Goal: Task Accomplishment & Management: Use online tool/utility

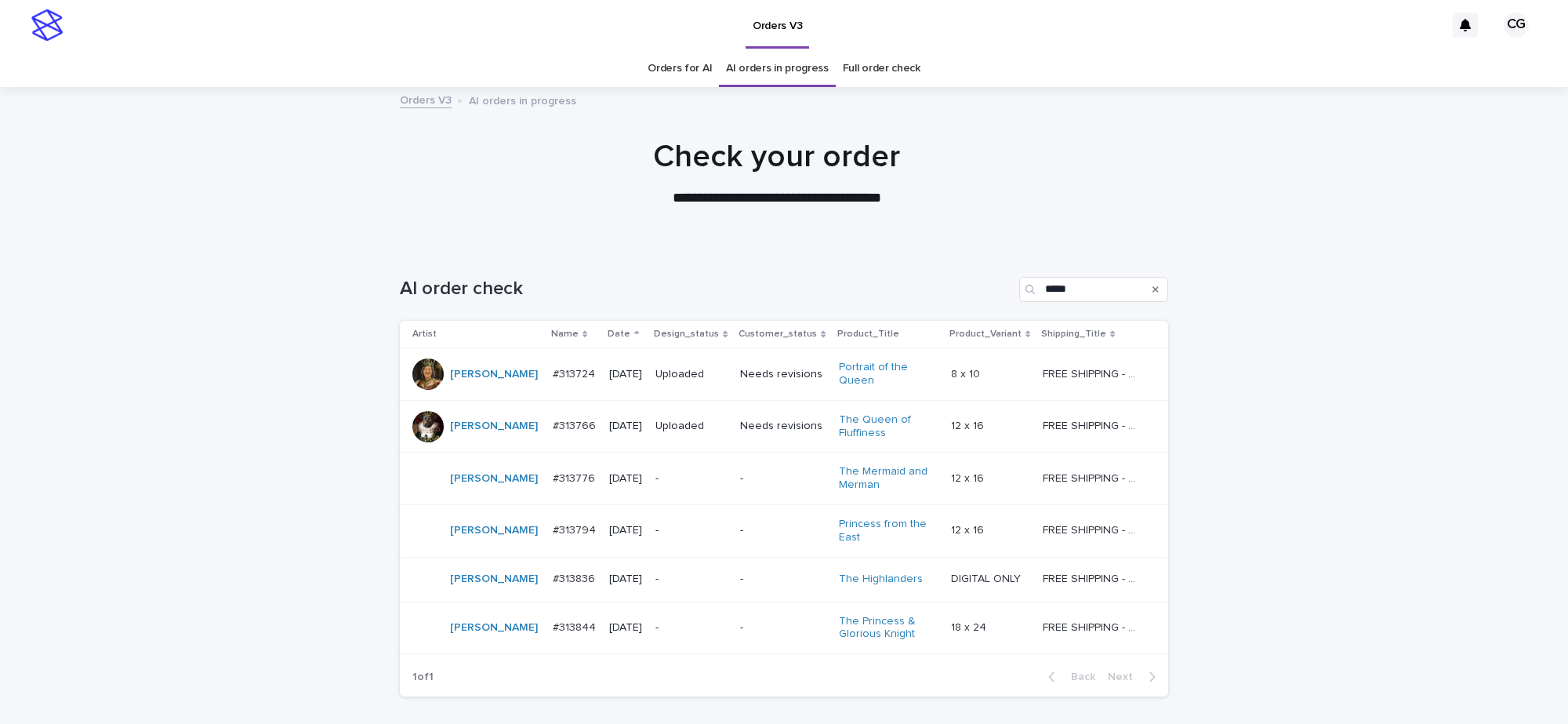
click at [703, 479] on p "-" at bounding box center [691, 478] width 73 height 13
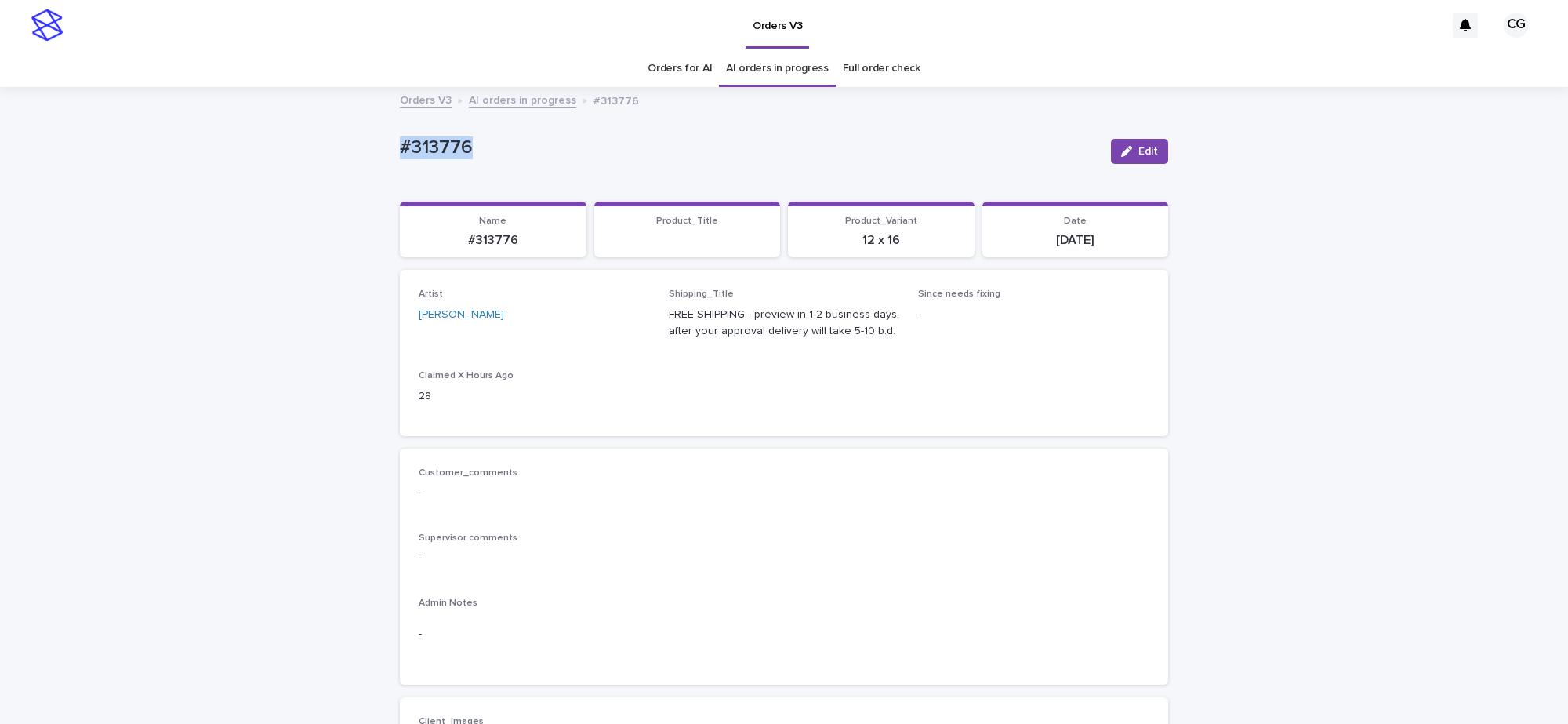
drag, startPoint x: 430, startPoint y: 157, endPoint x: 471, endPoint y: 149, distance: 41.8
copy p "#313776"
drag, startPoint x: 1131, startPoint y: 155, endPoint x: 1133, endPoint y: 116, distance: 39.1
click at [1138, 154] on span "Edit" at bounding box center [1148, 151] width 20 height 11
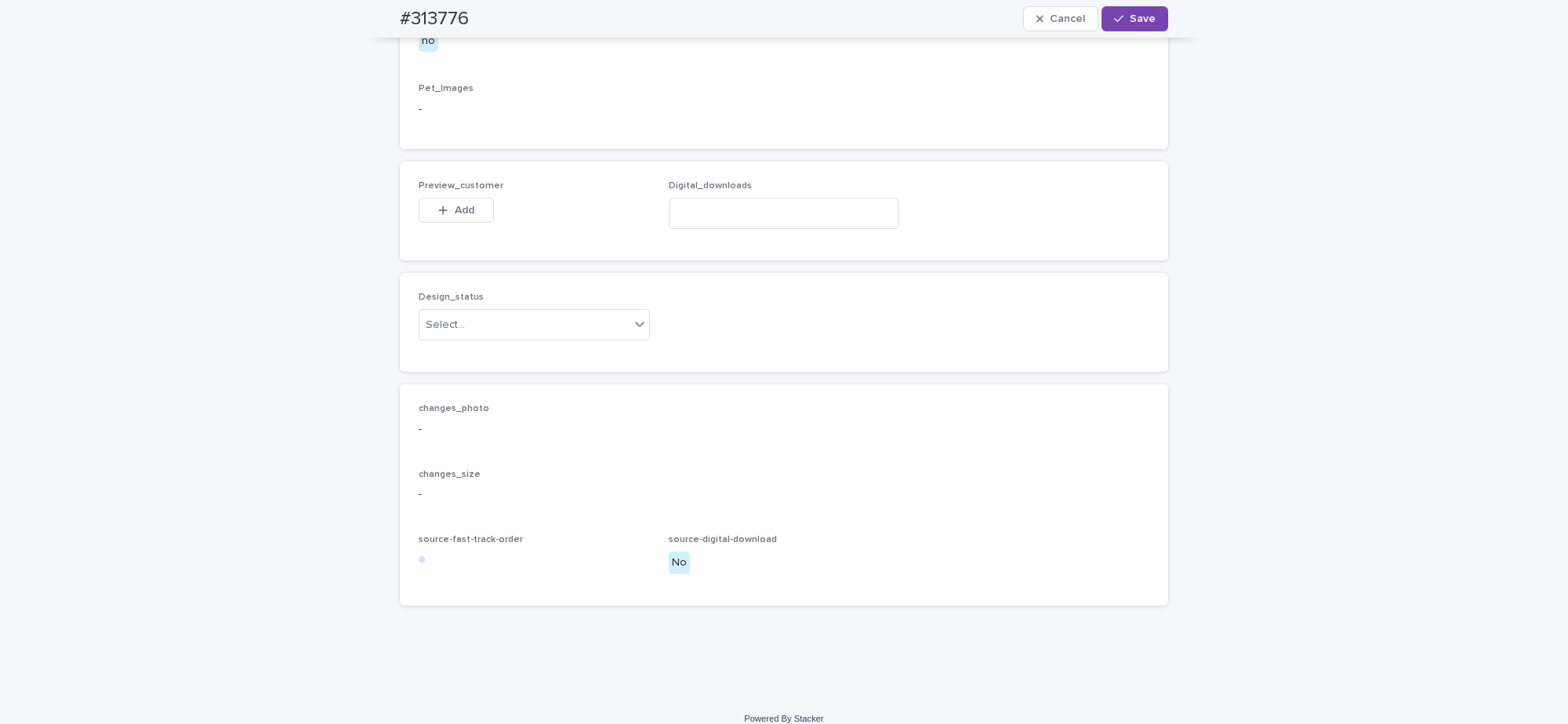
scroll to position [1061, 0]
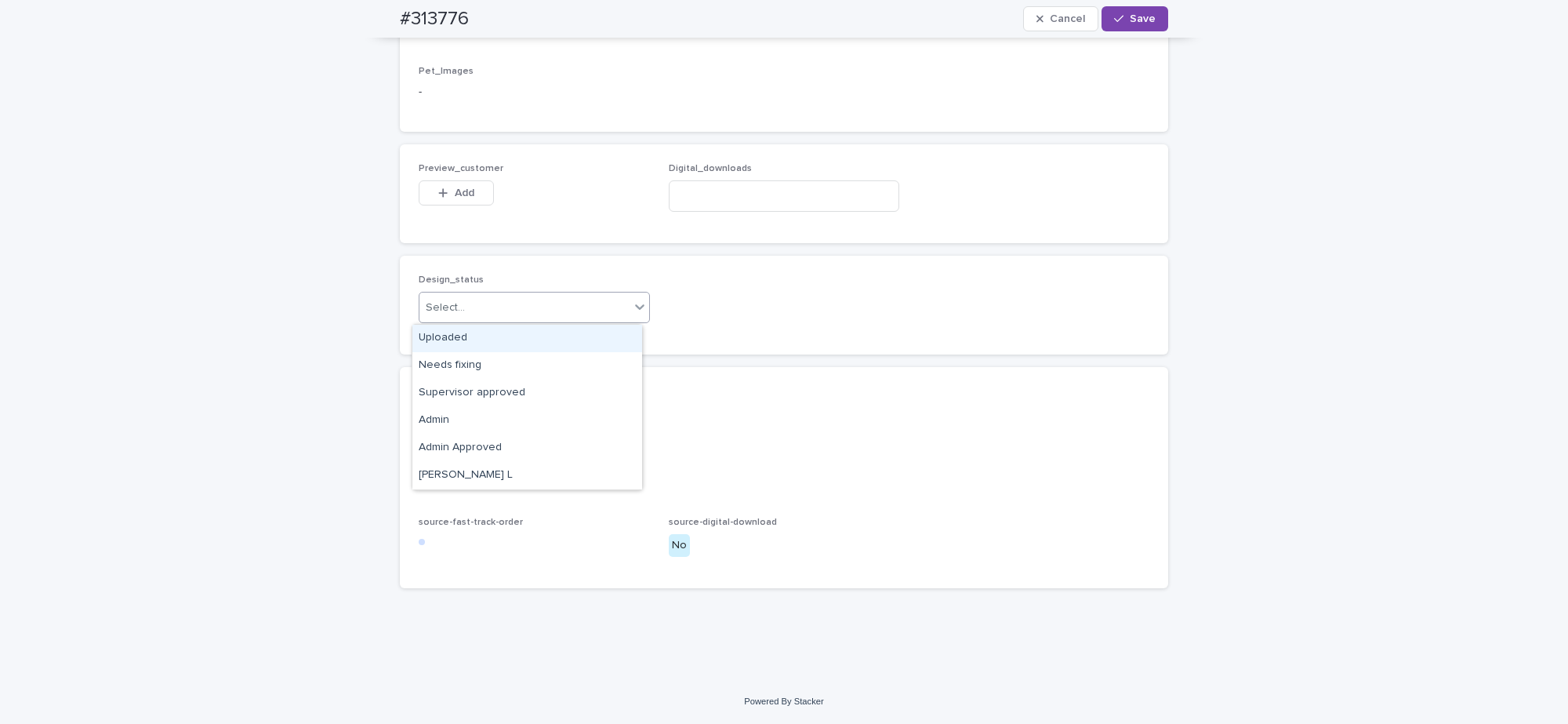
drag, startPoint x: 450, startPoint y: 310, endPoint x: 448, endPoint y: 343, distance: 33.1
click at [447, 313] on div "Select..." at bounding box center [444, 307] width 39 height 17
drag, startPoint x: 447, startPoint y: 342, endPoint x: 448, endPoint y: 295, distance: 47.0
click at [445, 341] on div "Uploaded" at bounding box center [527, 339] width 230 height 28
click at [454, 193] on span "Add" at bounding box center [464, 192] width 20 height 11
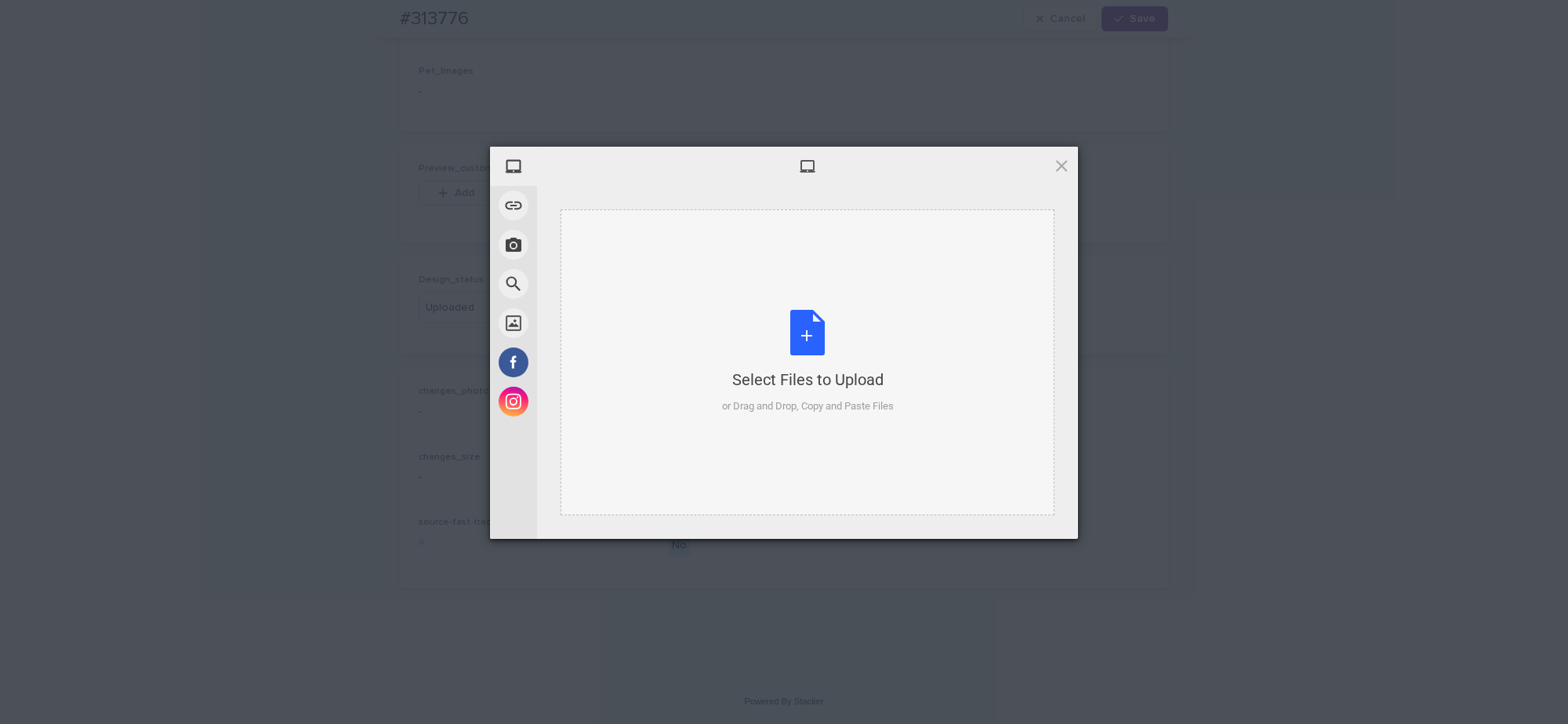
click at [811, 338] on div "Select Files to Upload or Drag and Drop, Copy and Paste Files" at bounding box center [807, 362] width 172 height 104
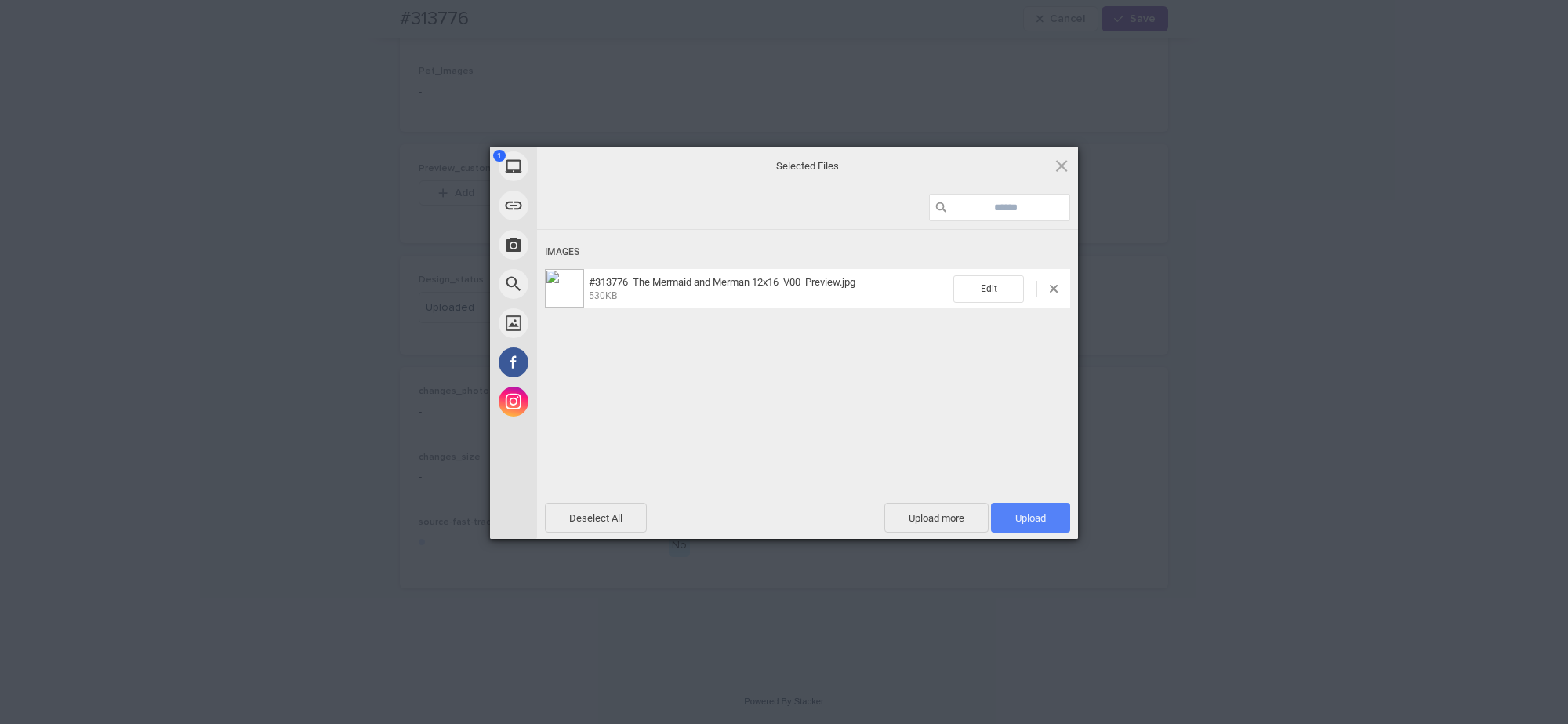
drag, startPoint x: 1036, startPoint y: 516, endPoint x: 1033, endPoint y: 503, distance: 13.3
click at [1035, 515] on span "Upload 1" at bounding box center [1030, 518] width 31 height 12
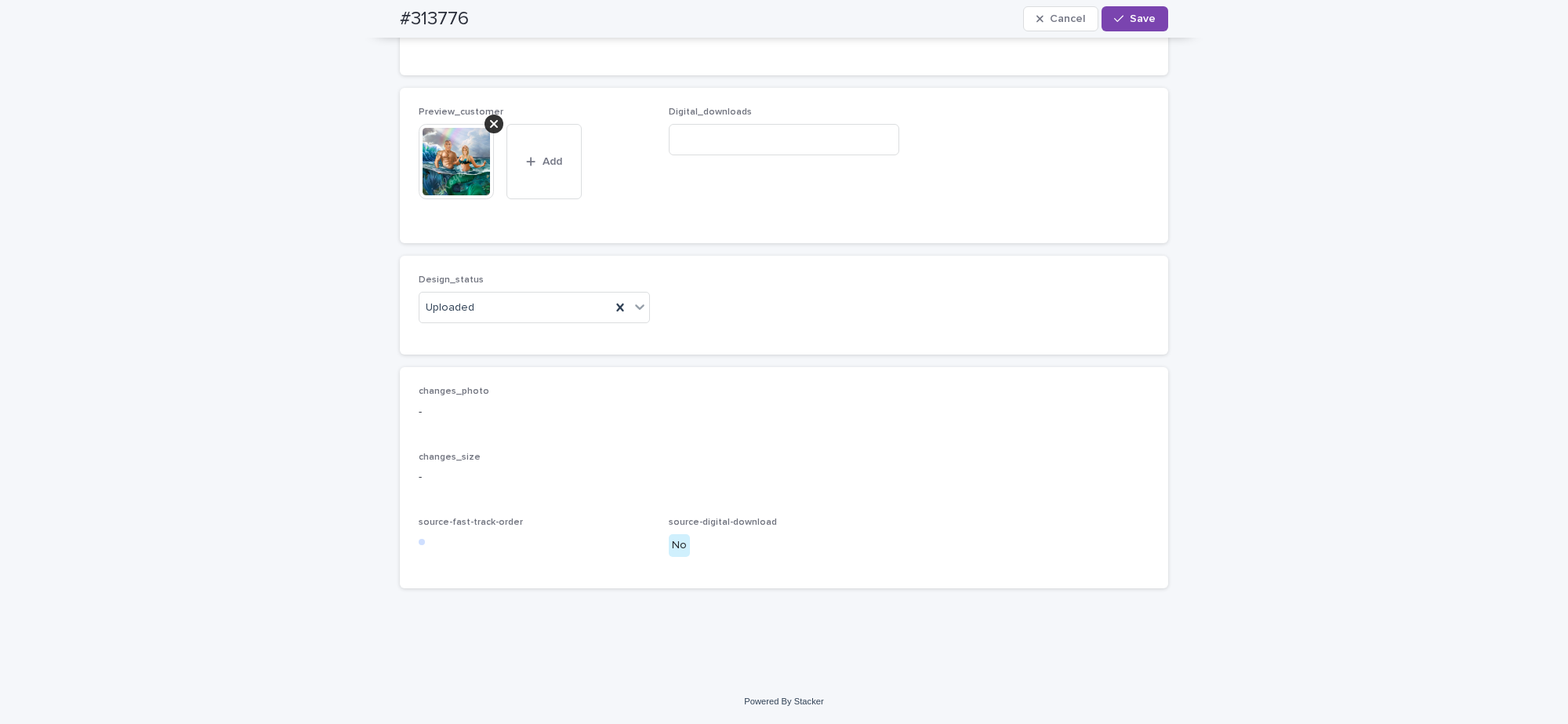
drag, startPoint x: 1139, startPoint y: 14, endPoint x: 1053, endPoint y: 5, distance: 86.5
click at [1141, 13] on span "Save" at bounding box center [1143, 18] width 26 height 11
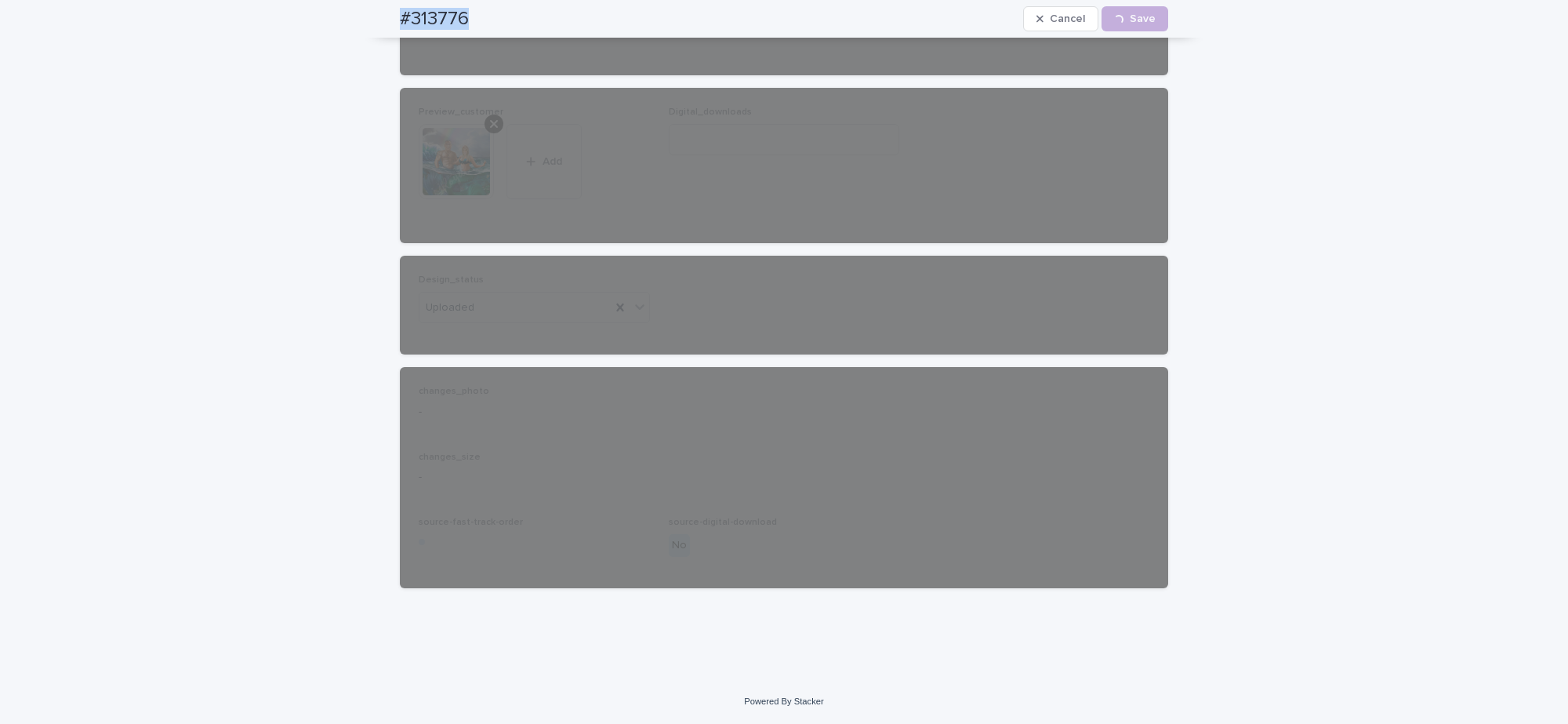
drag, startPoint x: 393, startPoint y: 17, endPoint x: 469, endPoint y: 17, distance: 76.0
click at [470, 21] on div "#313776 Cancel Loading... Save" at bounding box center [784, 19] width 769 height 38
copy h2 "#313776"
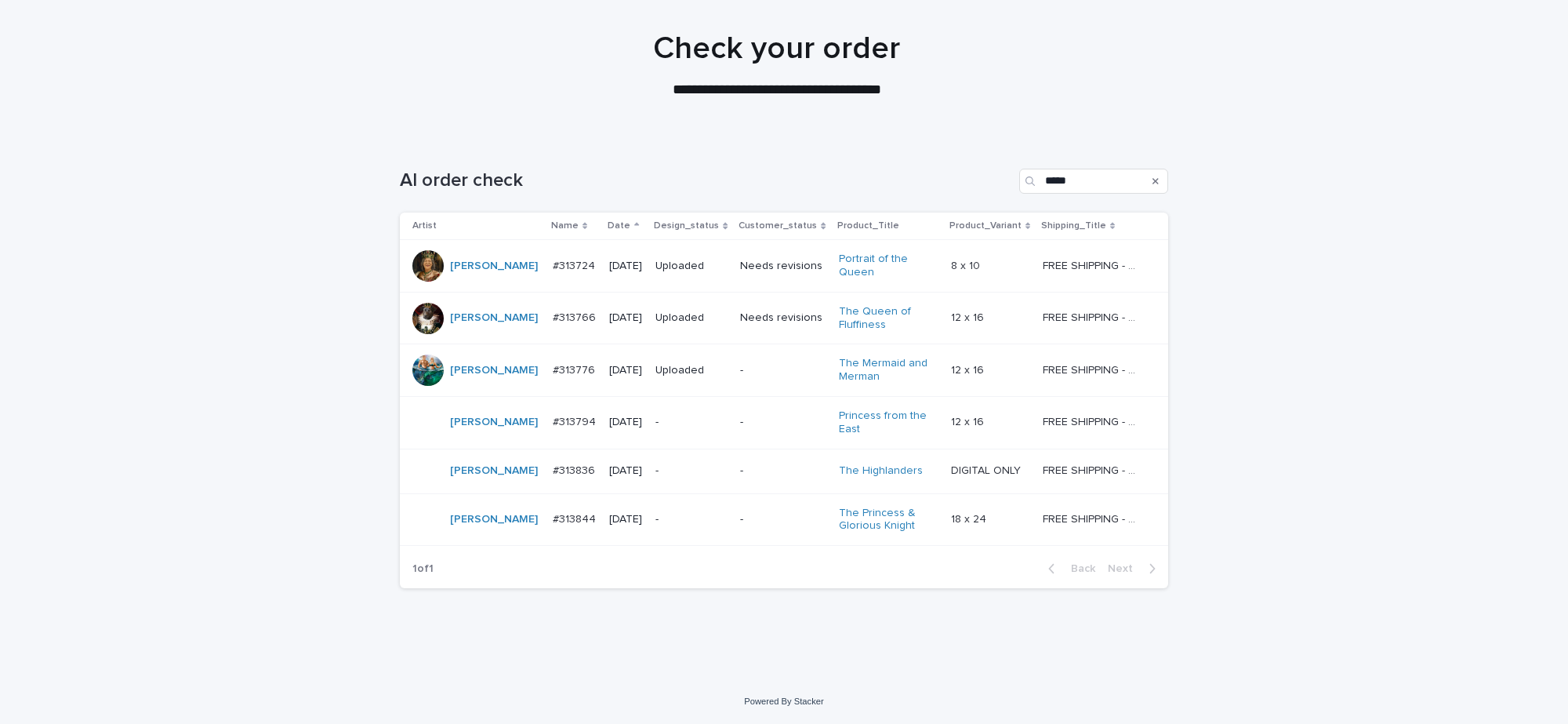
scroll to position [50, 0]
